Goal: Information Seeking & Learning: Check status

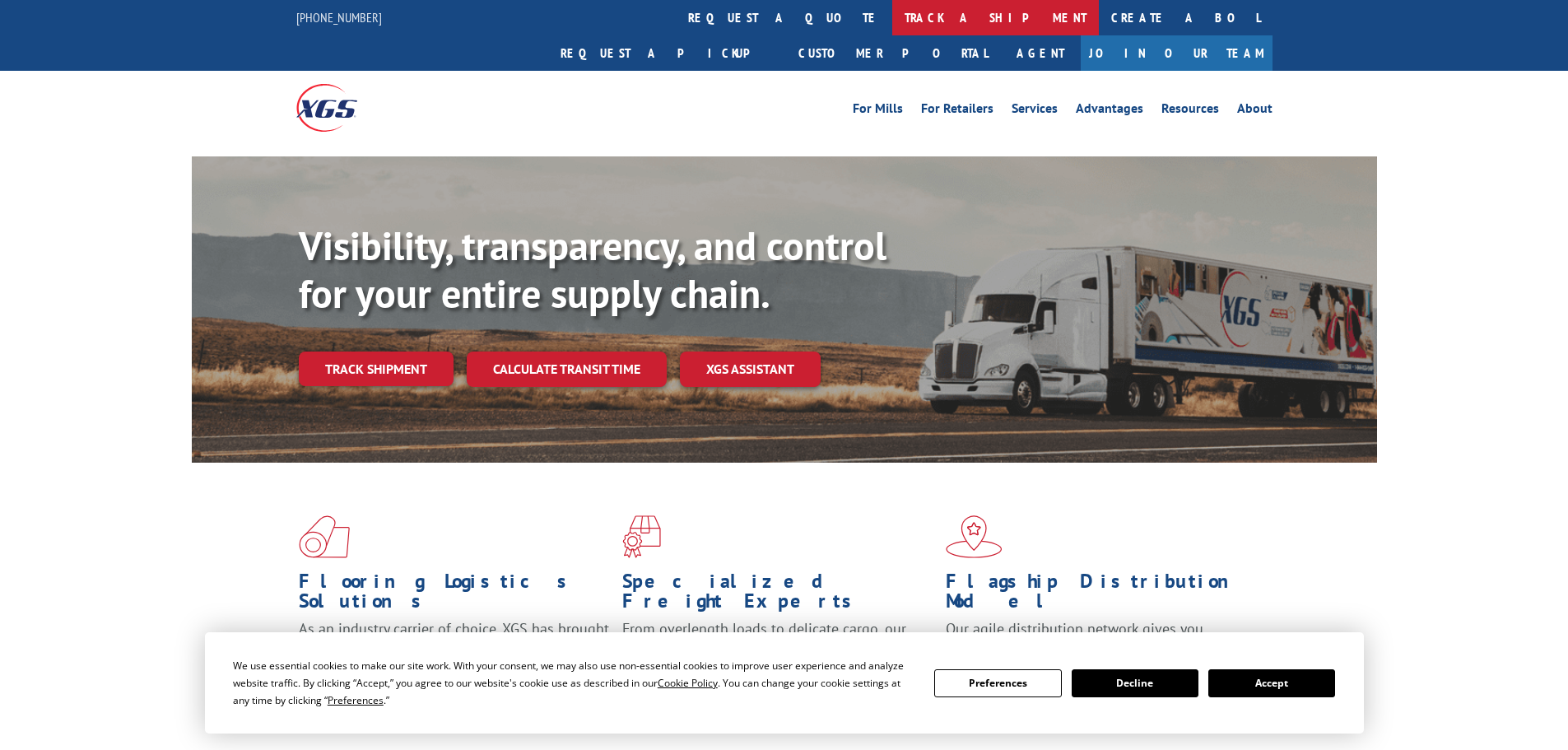
click at [893, 12] on link "track a shipment" at bounding box center [996, 18] width 206 height 35
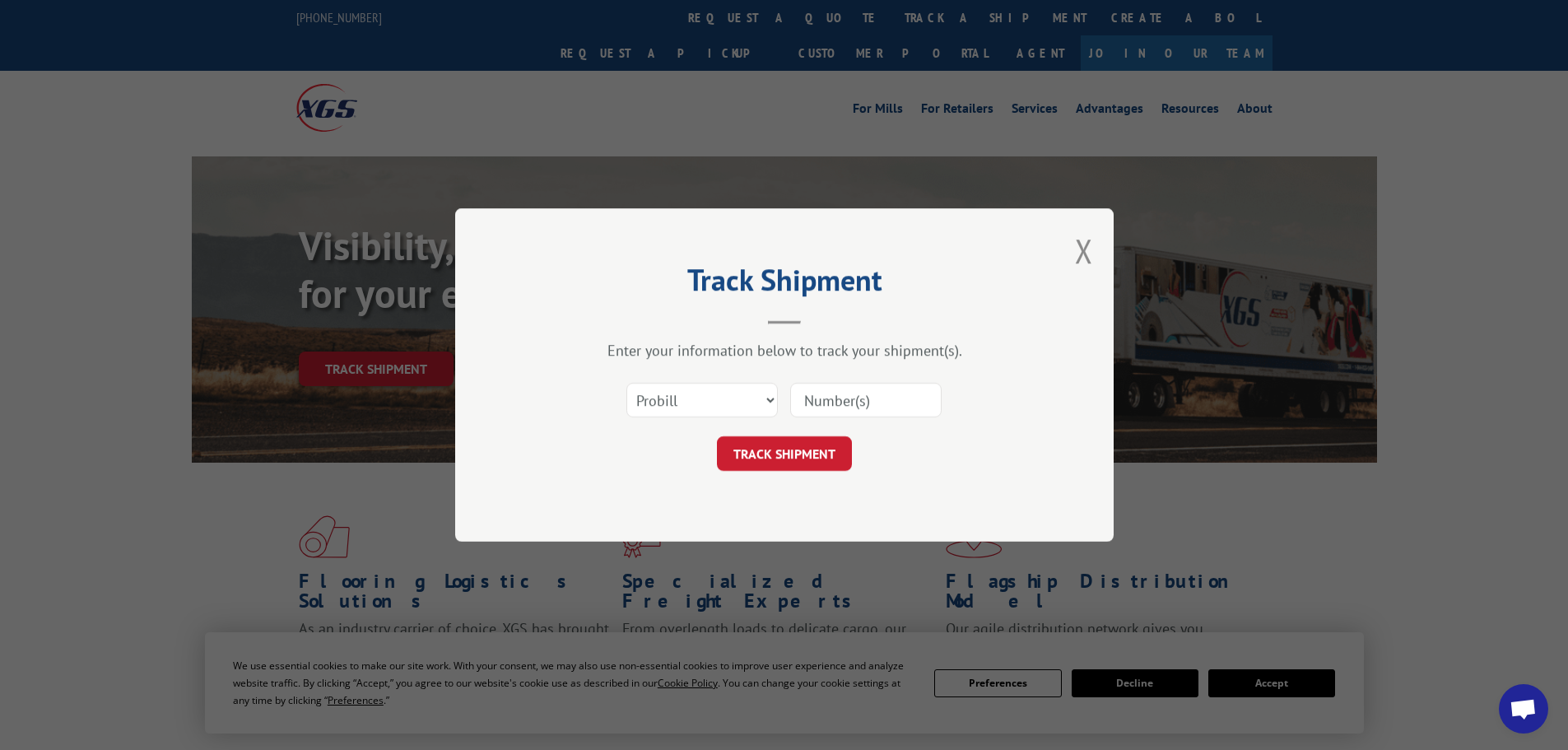
click at [858, 406] on input at bounding box center [866, 400] width 151 height 35
click at [854, 403] on input "159" at bounding box center [866, 400] width 151 height 35
type input "15984166"
click at [809, 450] on button "TRACK SHIPMENT" at bounding box center [784, 454] width 135 height 35
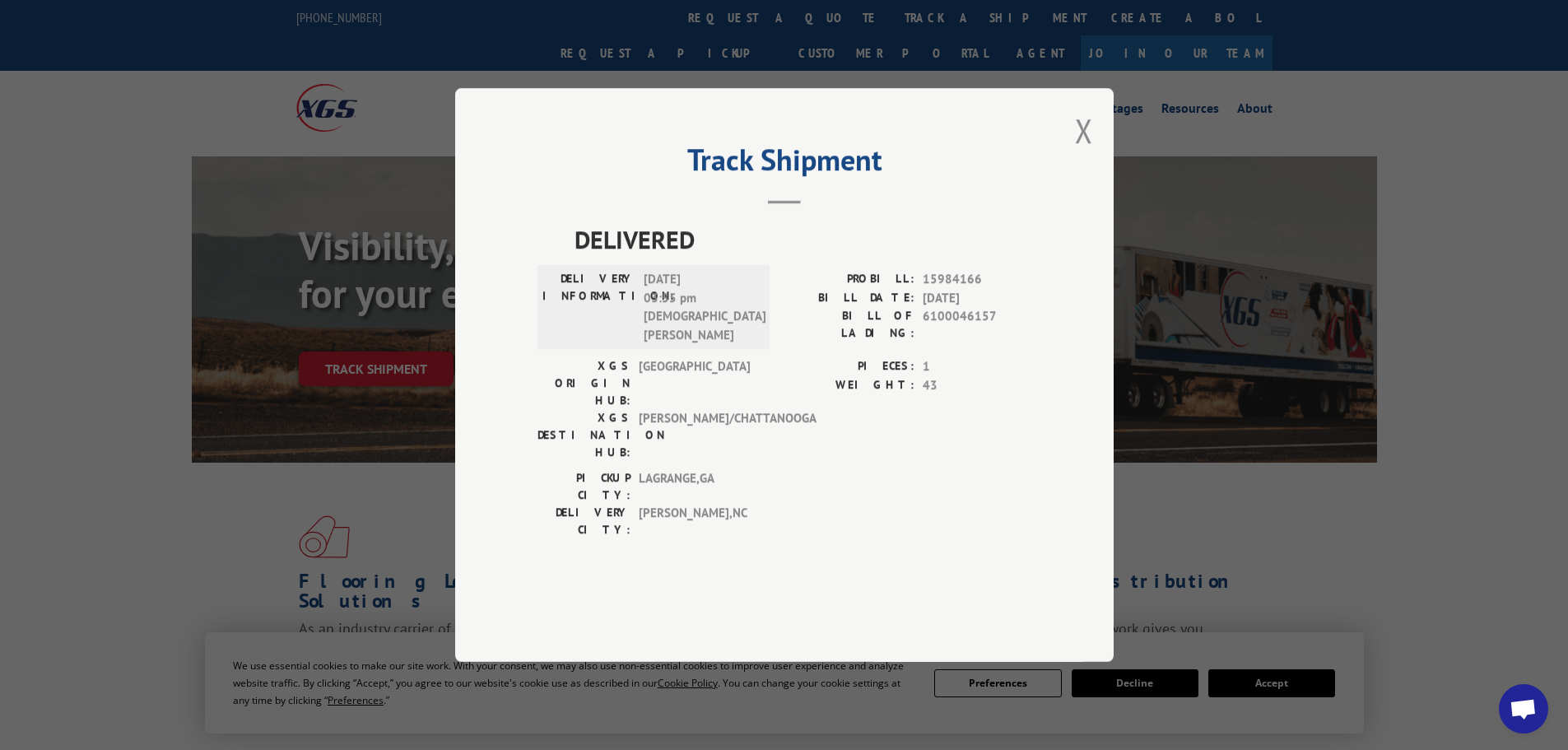
click at [1086, 152] on button "Close modal" at bounding box center [1084, 130] width 18 height 43
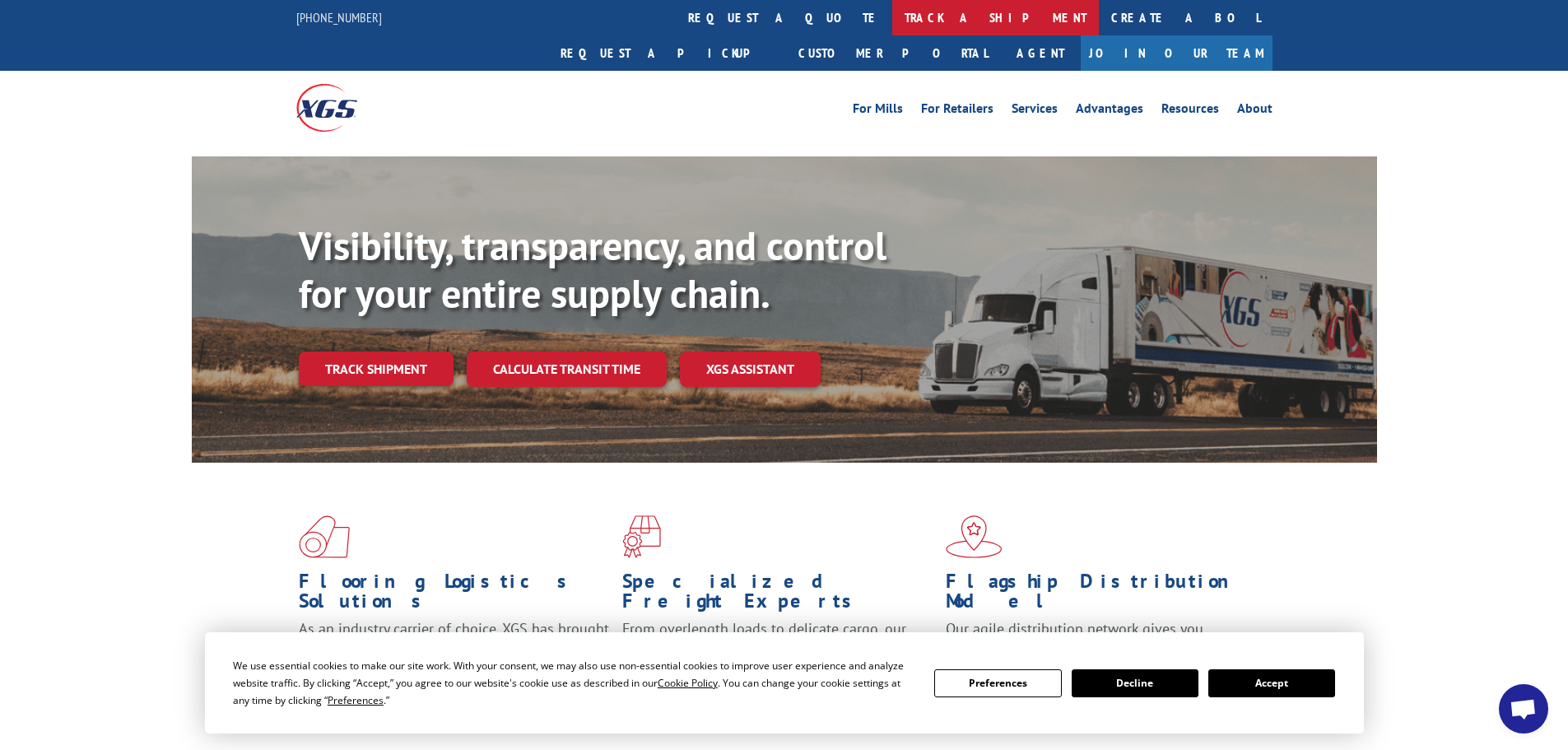
click at [893, 16] on link "track a shipment" at bounding box center [996, 18] width 206 height 35
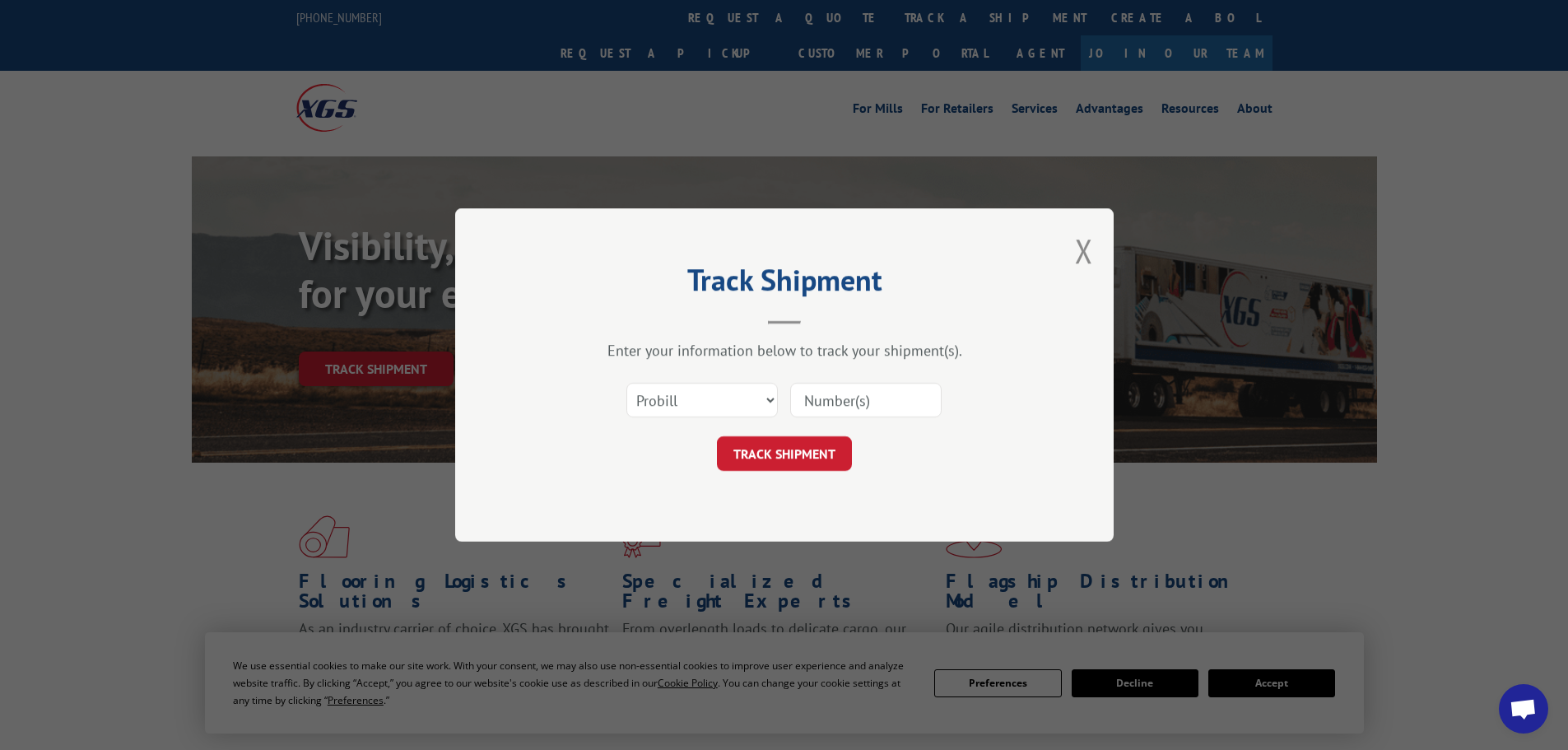
click at [907, 395] on input at bounding box center [866, 400] width 151 height 35
drag, startPoint x: 900, startPoint y: 398, endPoint x: 777, endPoint y: 392, distance: 123.1
click at [778, 393] on div "Select category... Probill BOL PO" at bounding box center [784, 400] width 494 height 54
drag, startPoint x: 857, startPoint y: 406, endPoint x: 767, endPoint y: 394, distance: 90.8
click at [768, 394] on div "Select category... Probill BOL PO" at bounding box center [784, 400] width 494 height 54
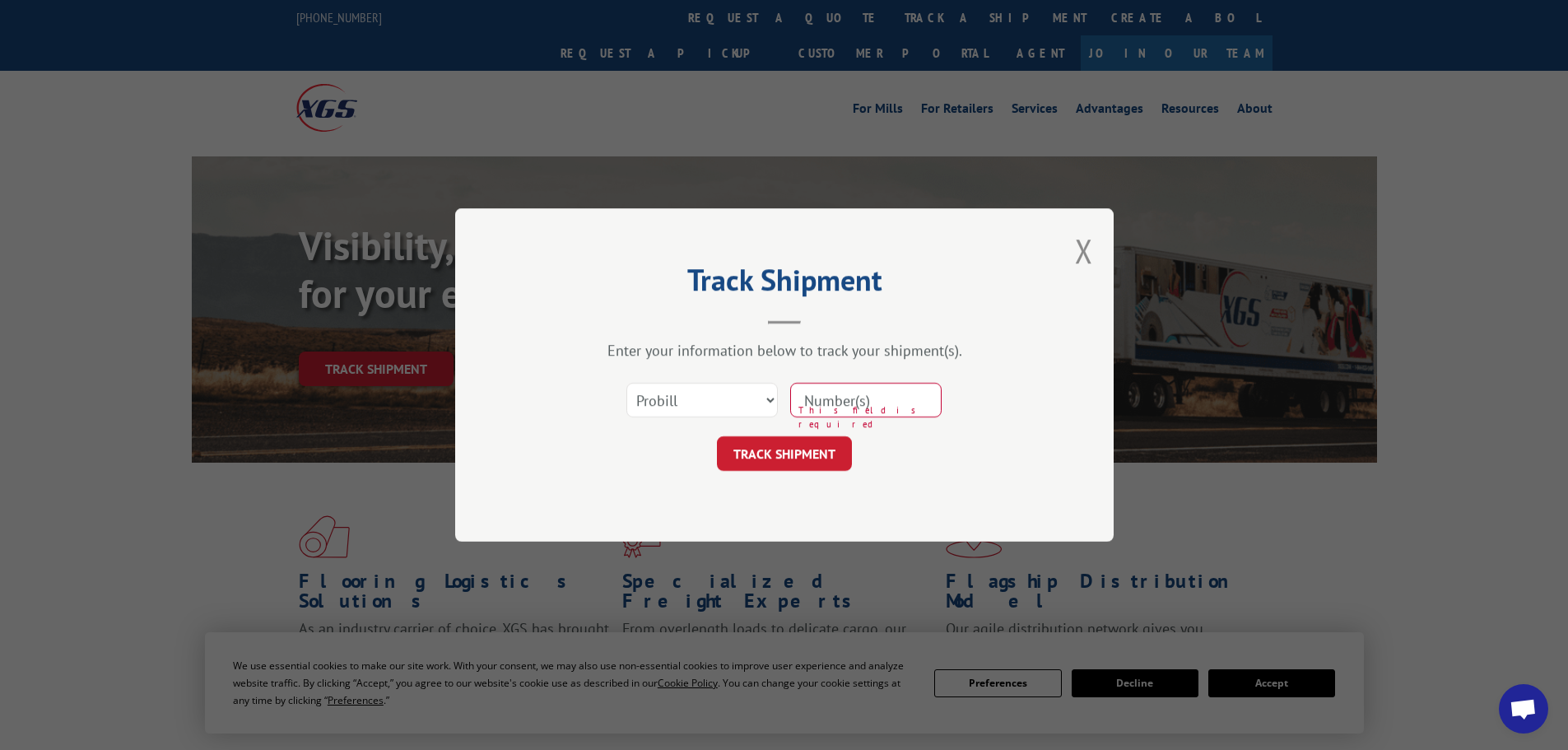
click at [846, 391] on input at bounding box center [866, 400] width 151 height 35
type input "15984166"
click at [776, 442] on button "TRACK SHIPMENT" at bounding box center [784, 454] width 135 height 35
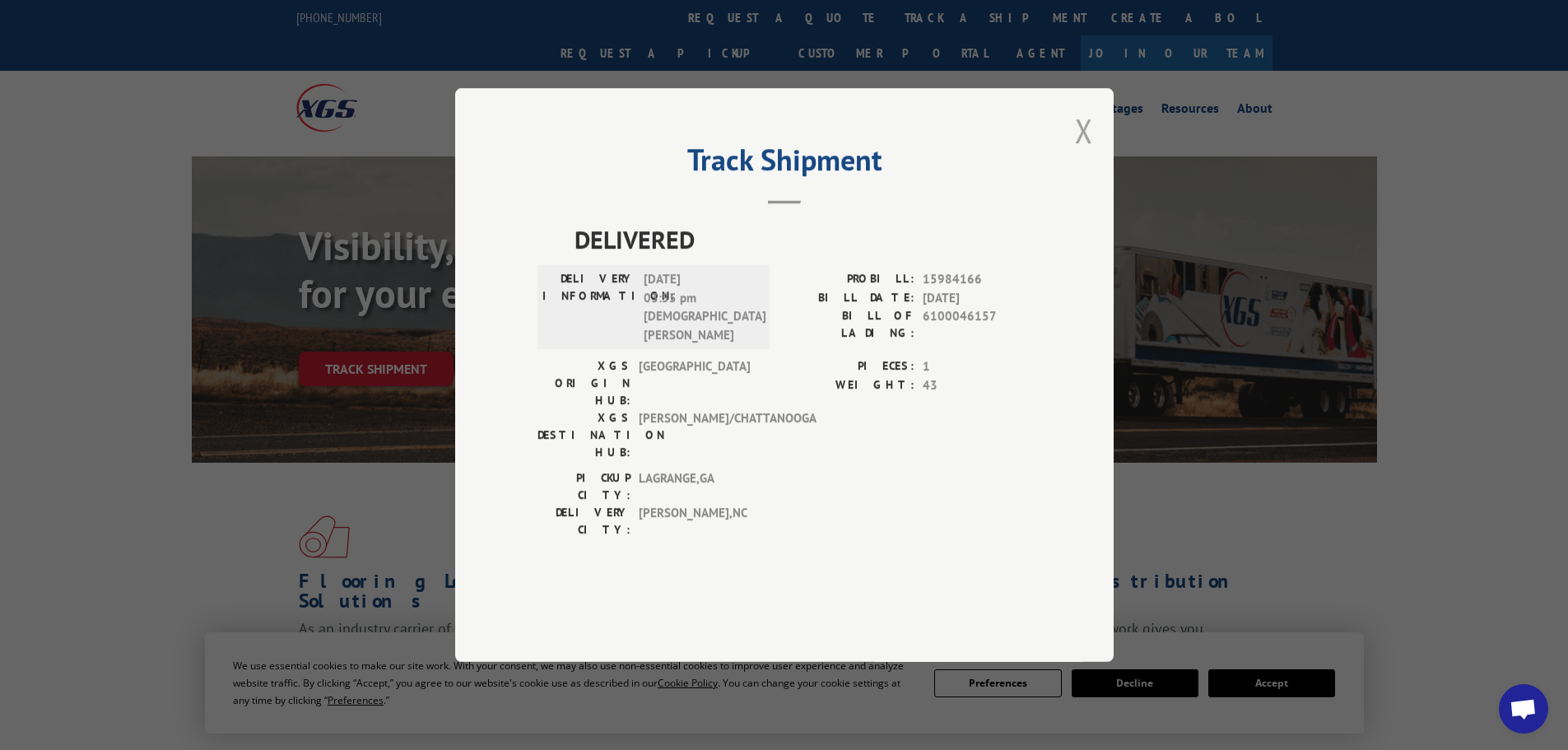
click at [1084, 152] on button "Close modal" at bounding box center [1084, 130] width 18 height 43
